Goal: Information Seeking & Learning: Compare options

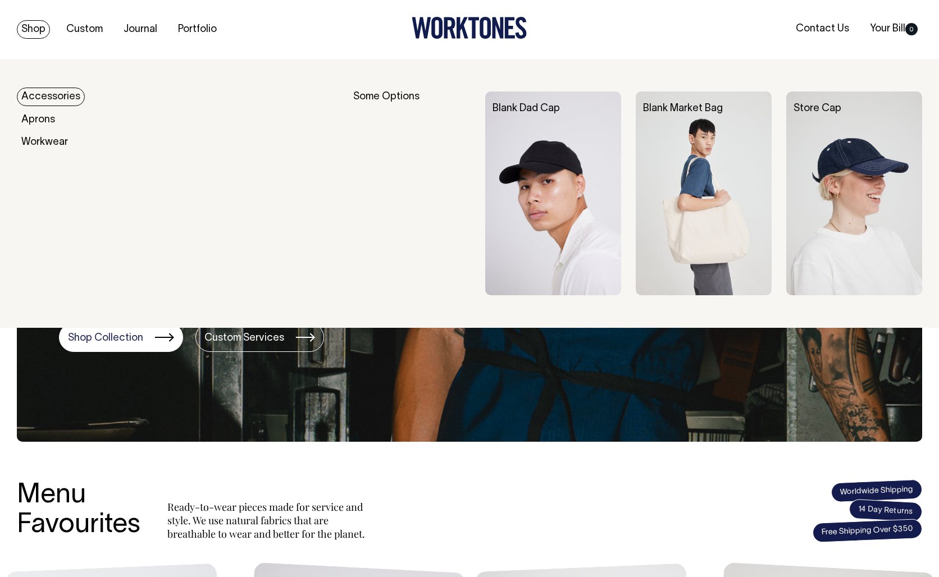
click at [32, 26] on link "Shop" at bounding box center [33, 29] width 33 height 19
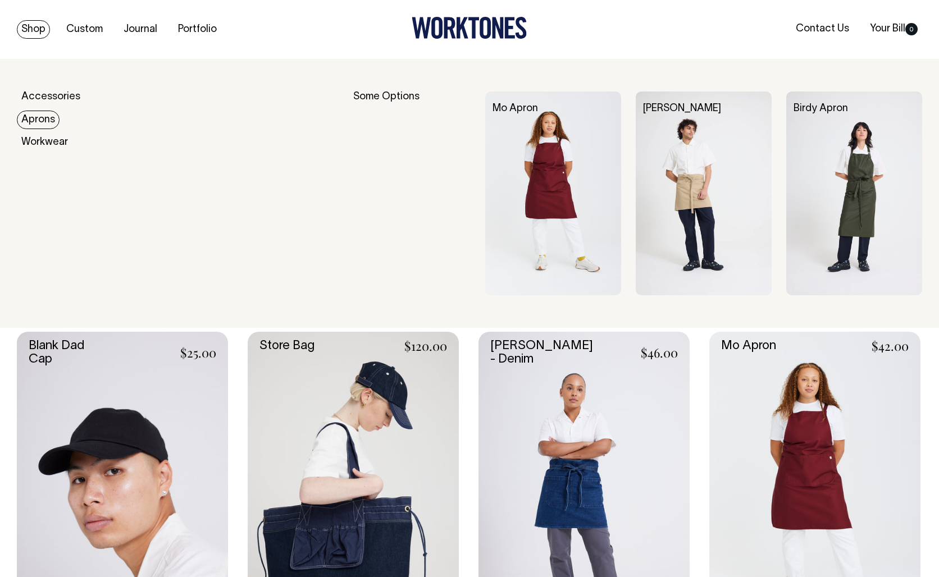
click at [43, 119] on link "Aprons" at bounding box center [38, 120] width 43 height 19
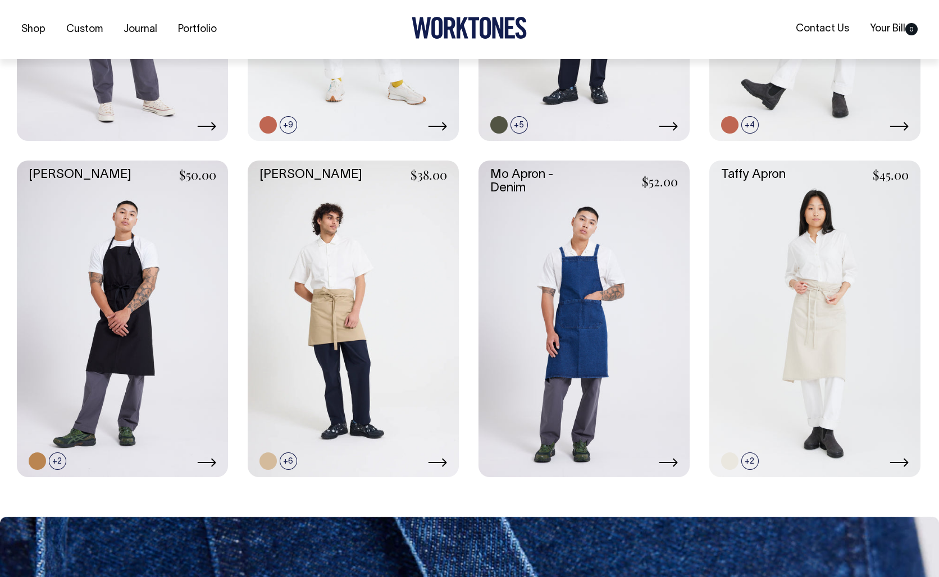
scroll to position [522, 0]
click at [120, 276] on link at bounding box center [122, 318] width 211 height 317
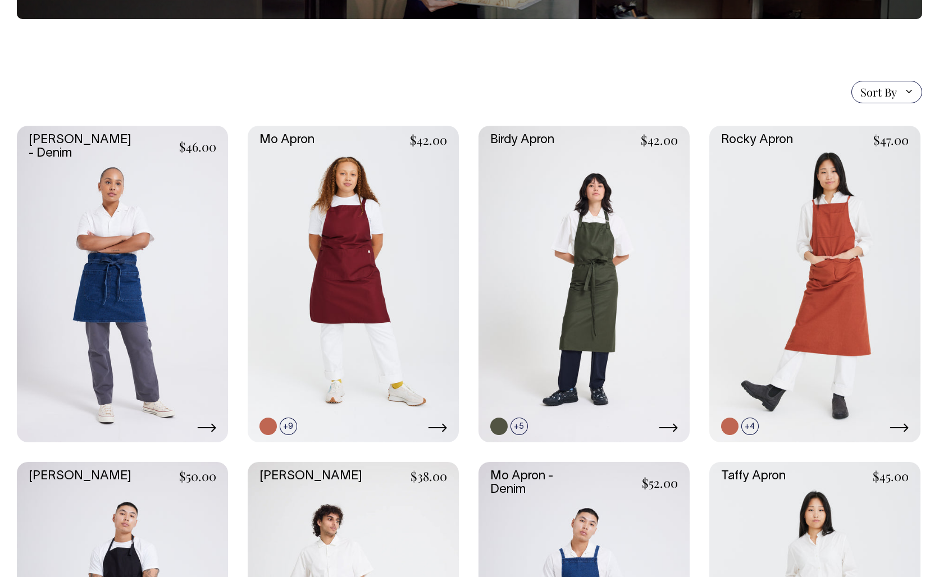
scroll to position [219, 0]
click at [615, 261] on link at bounding box center [584, 284] width 211 height 317
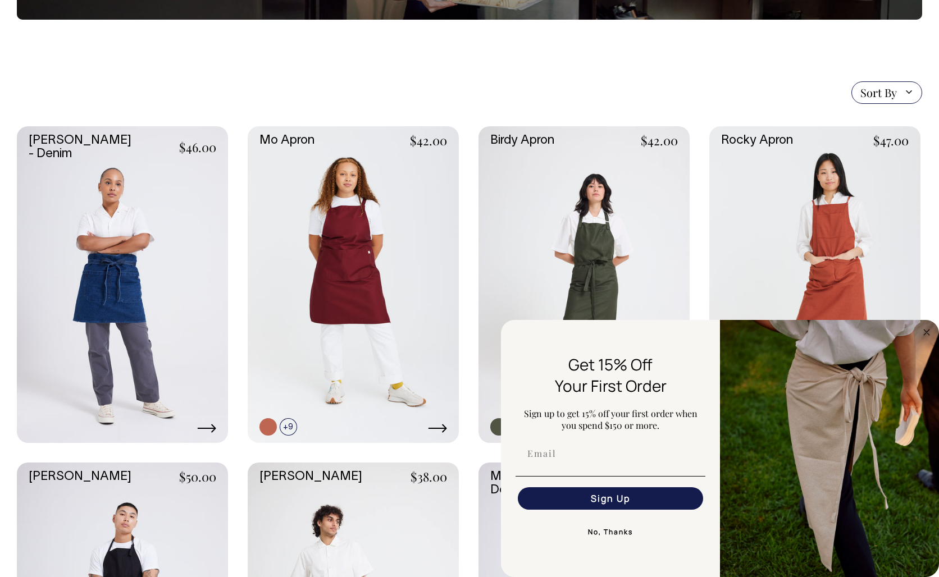
click at [848, 291] on link at bounding box center [814, 284] width 211 height 317
click at [860, 237] on link at bounding box center [814, 284] width 211 height 317
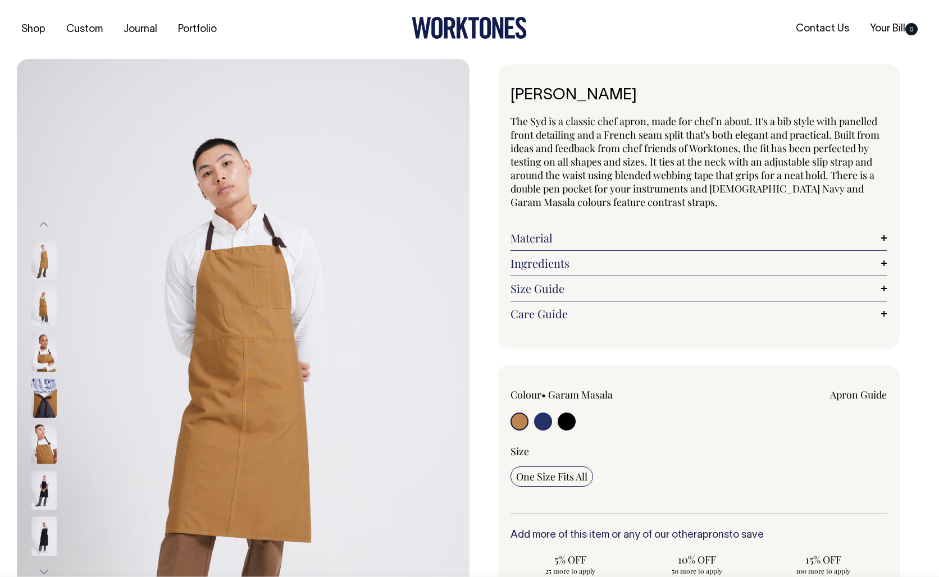
click at [49, 491] on img at bounding box center [43, 490] width 25 height 39
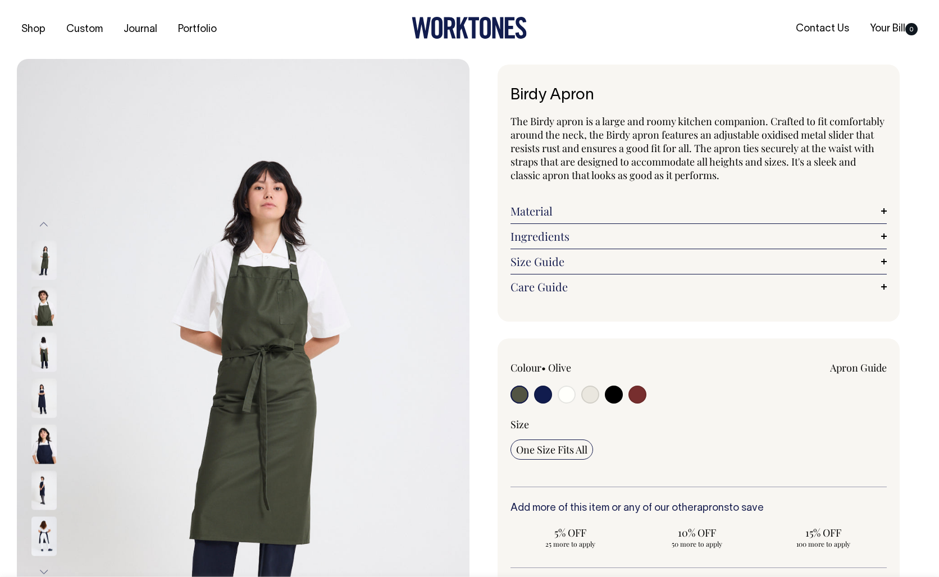
click at [45, 347] on img at bounding box center [43, 351] width 25 height 39
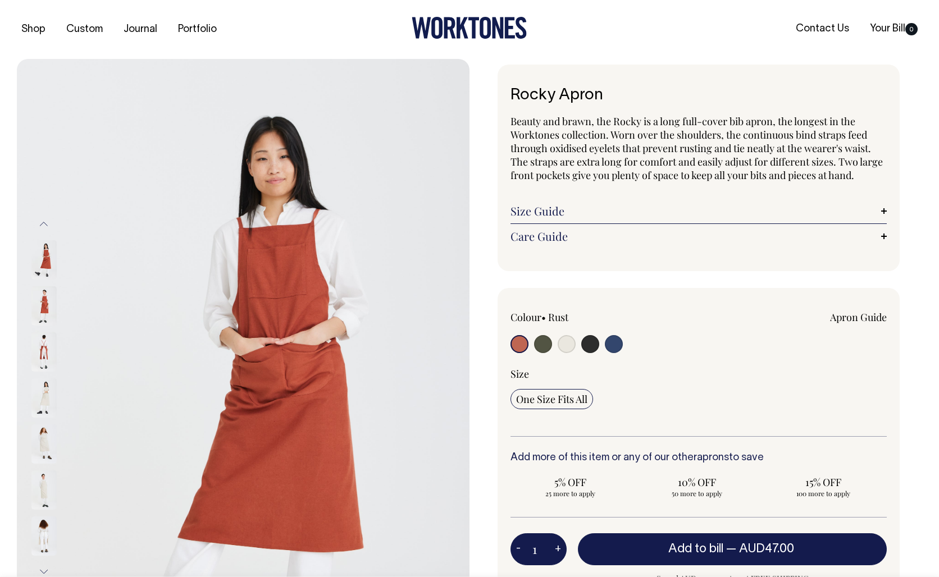
click at [47, 348] on img at bounding box center [43, 351] width 25 height 39
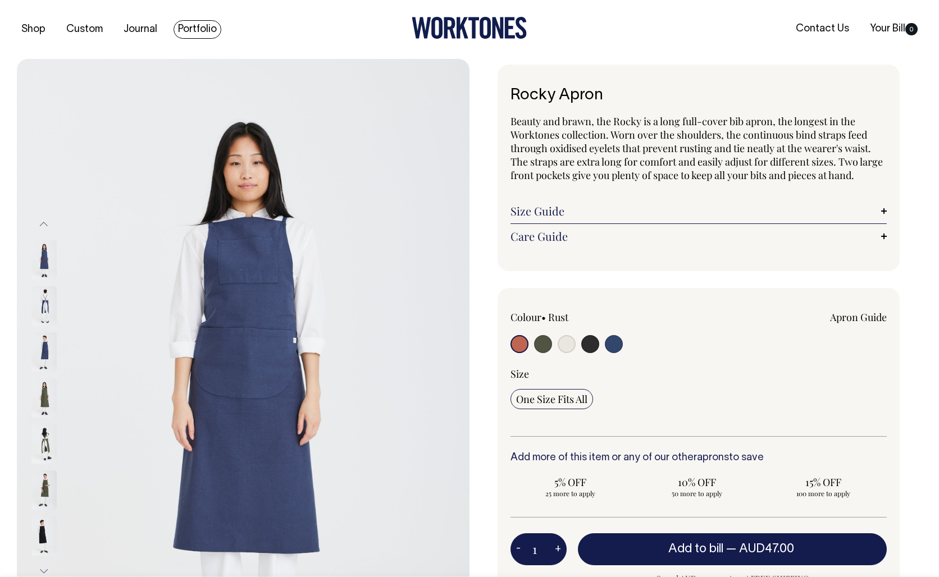
scroll to position [9, 0]
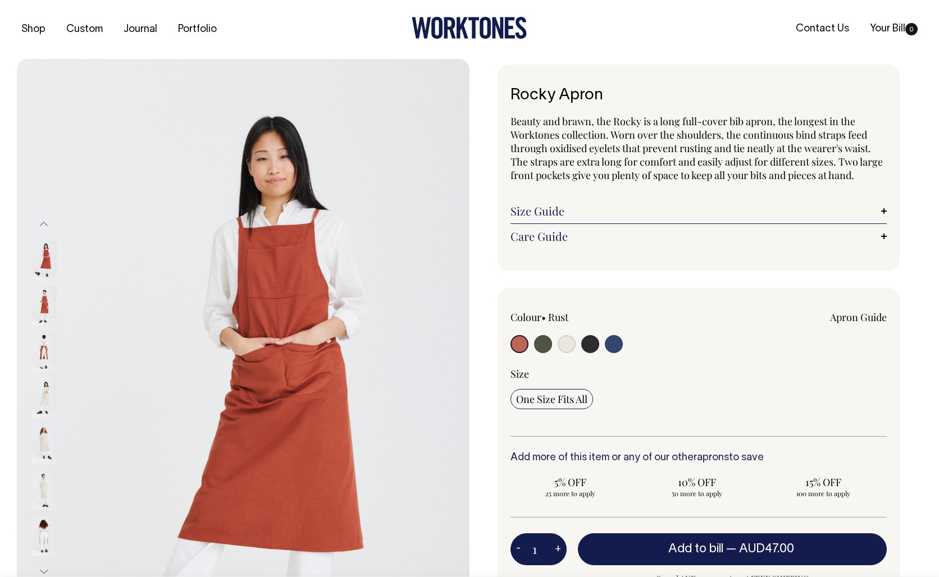
click at [45, 348] on img at bounding box center [43, 351] width 25 height 39
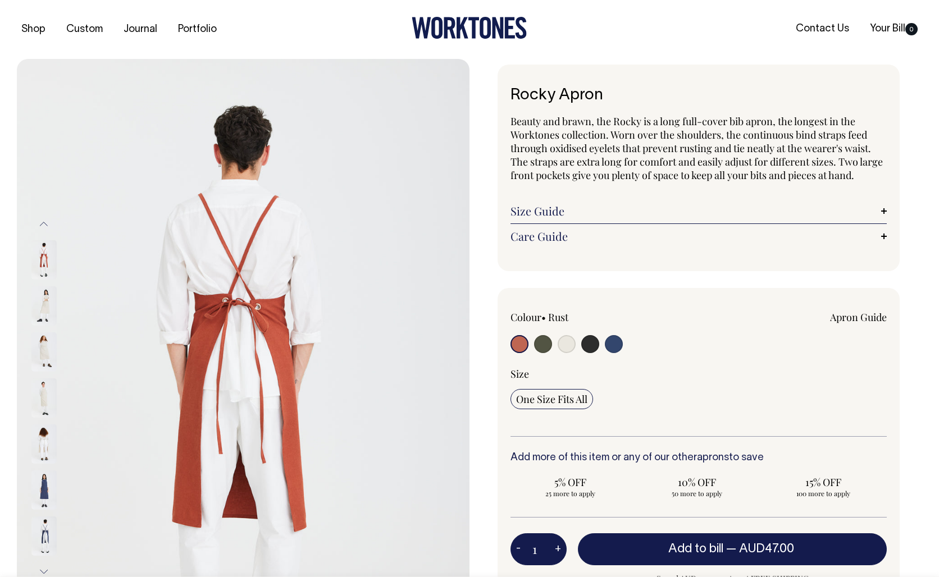
click at [45, 441] on img at bounding box center [43, 444] width 25 height 39
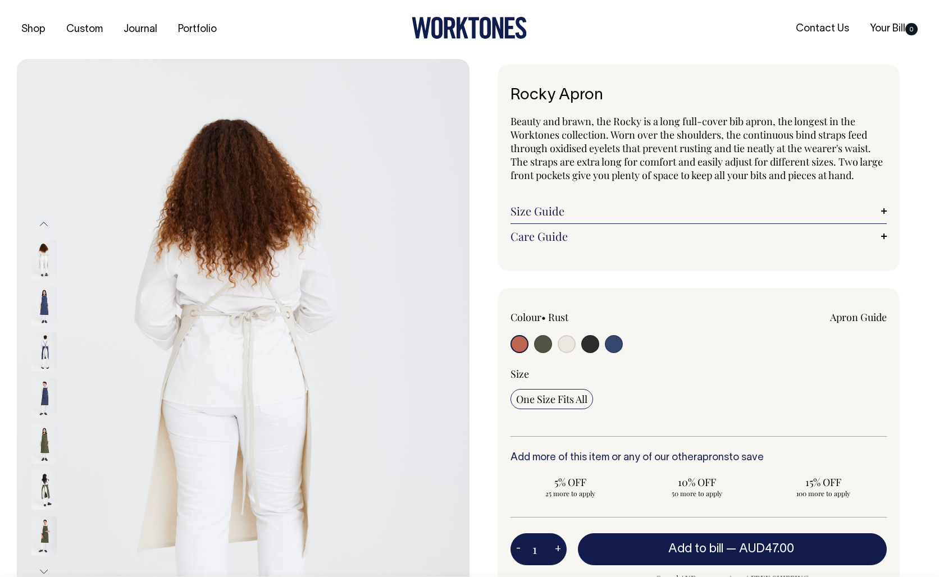
click at [43, 485] on img at bounding box center [43, 490] width 25 height 39
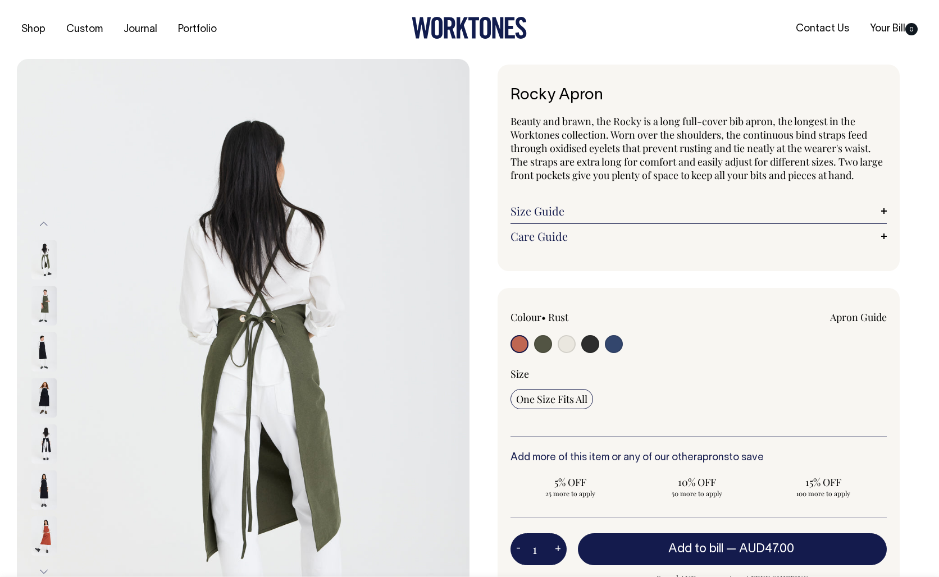
click at [46, 253] on img at bounding box center [43, 259] width 25 height 39
click at [43, 299] on img at bounding box center [43, 305] width 25 height 39
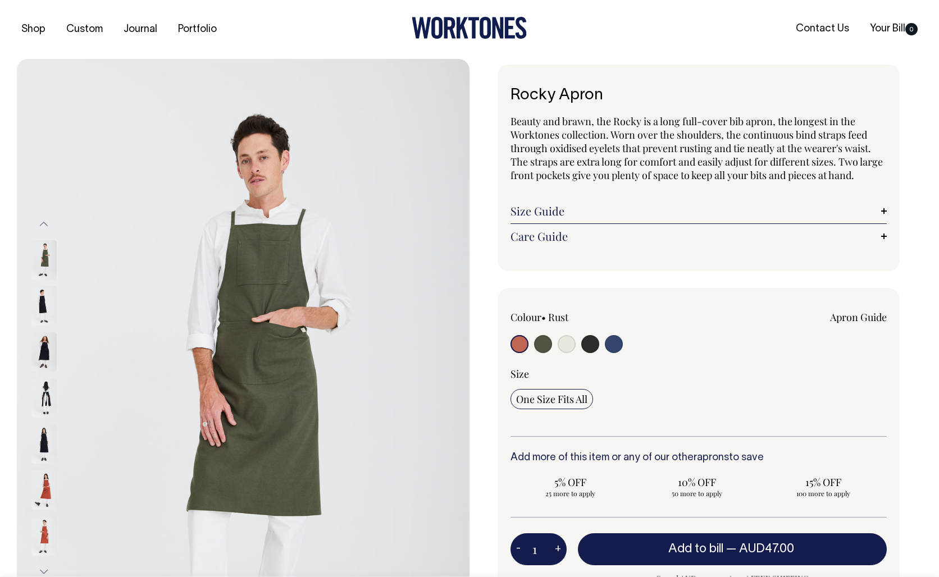
click at [709, 218] on div "Size Guide Size Guide Measurement cm Bib Width 25 Length at centre front 104 Wi…" at bounding box center [699, 211] width 376 height 25
click at [711, 212] on link "Size Guide" at bounding box center [699, 210] width 376 height 13
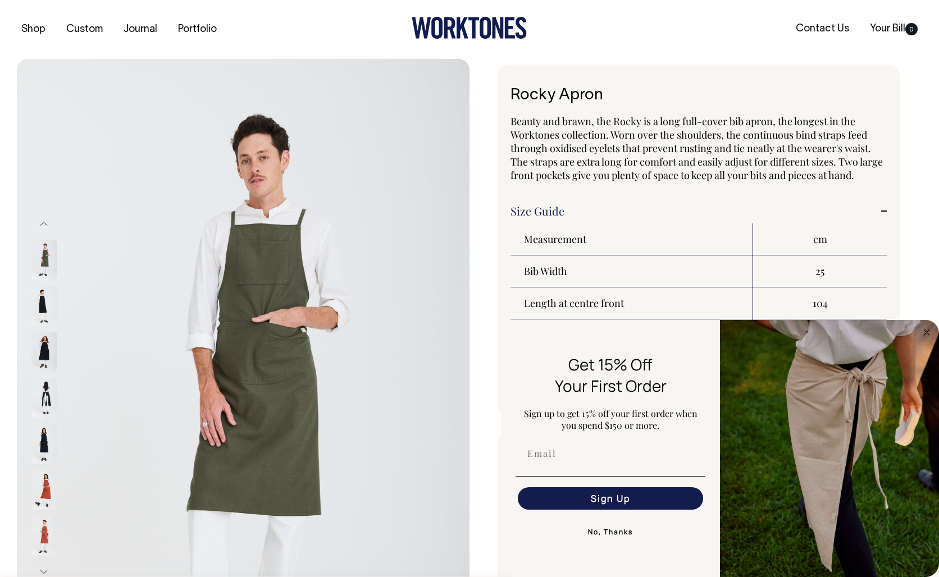
click at [44, 298] on img at bounding box center [43, 305] width 25 height 39
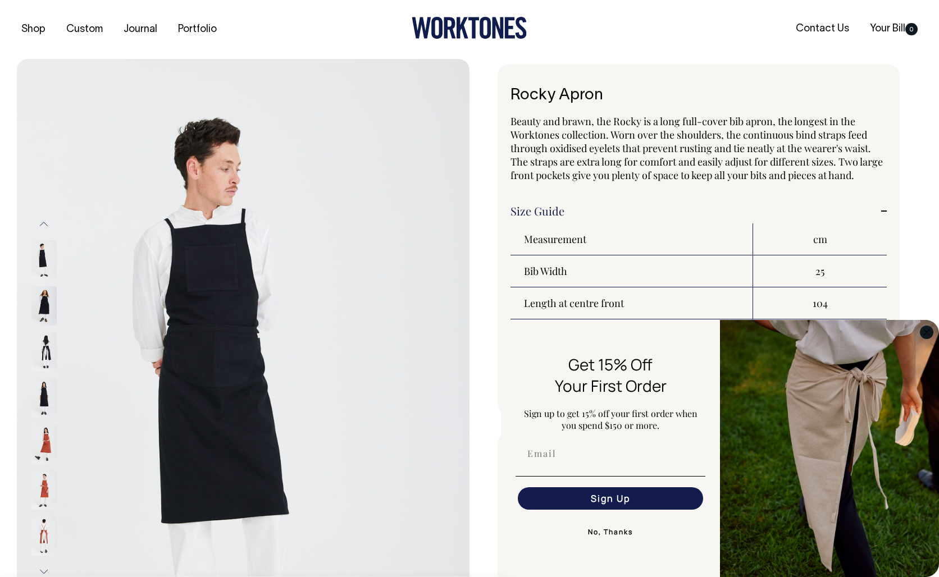
click at [925, 332] on circle "Close dialog" at bounding box center [927, 332] width 13 height 13
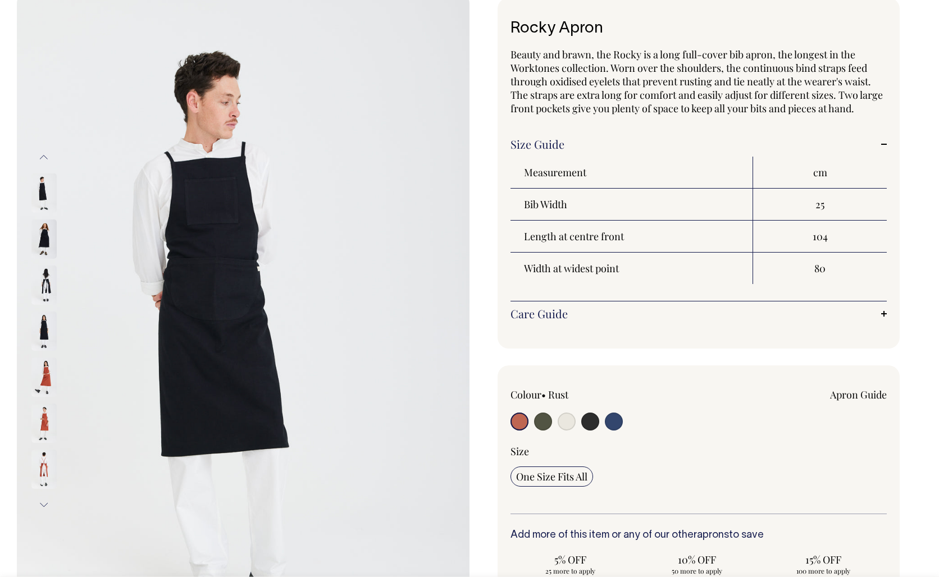
scroll to position [67, 0]
